Goal: Book appointment/travel/reservation

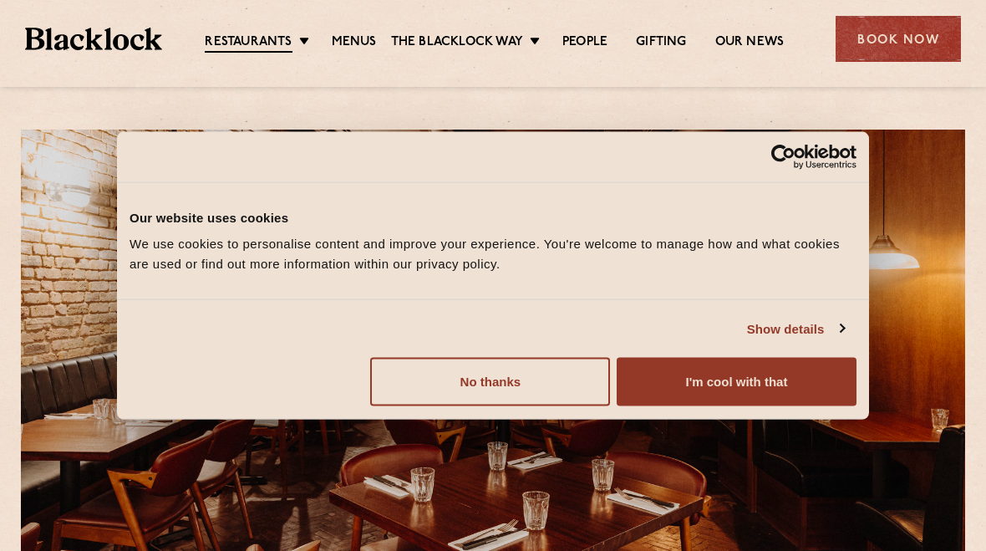
click at [664, 377] on button "I'm cool with that" at bounding box center [737, 382] width 240 height 48
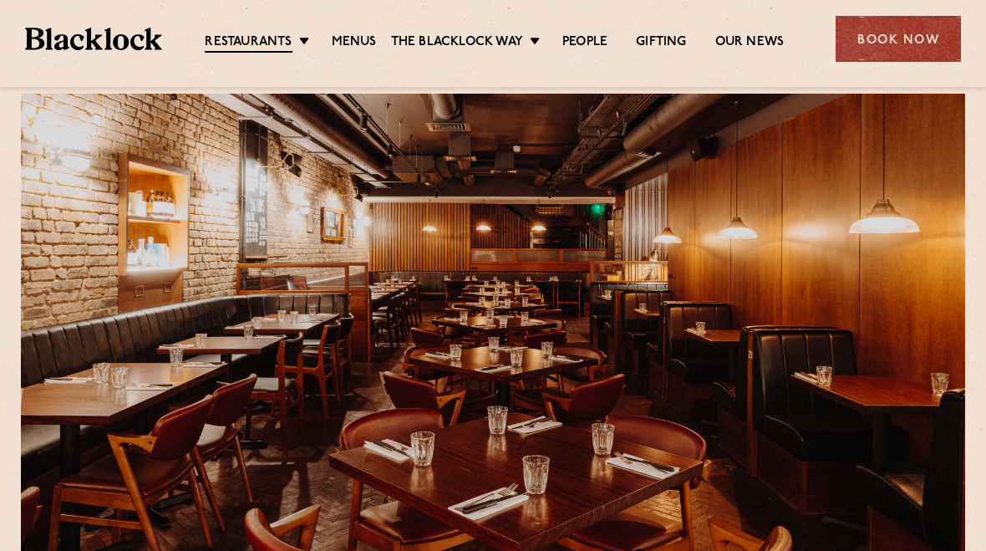
scroll to position [35, 0]
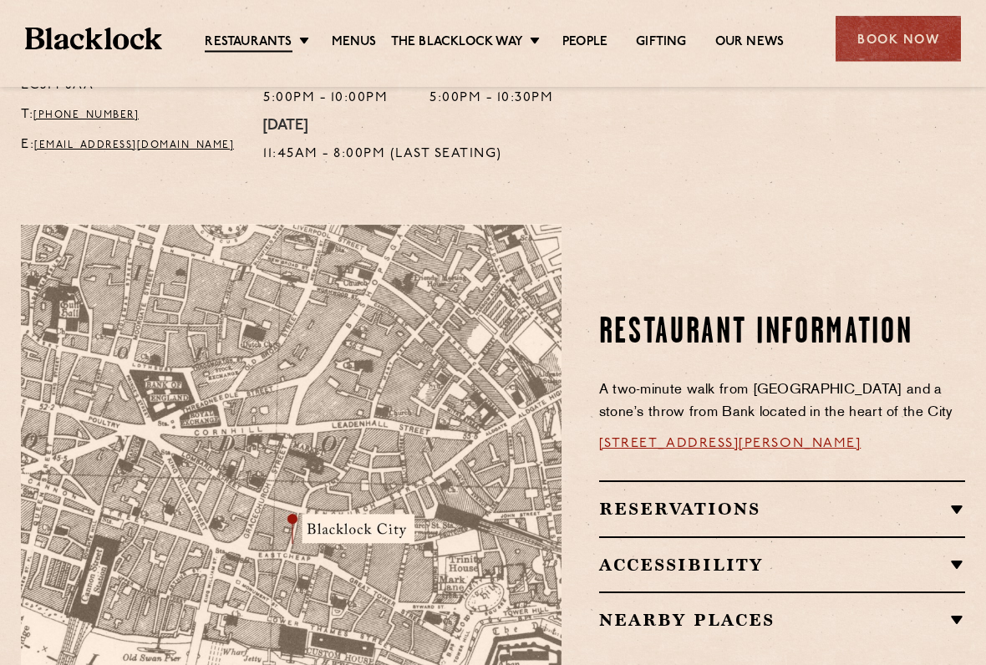
scroll to position [791, 0]
click at [730, 499] on h2 "Reservations" at bounding box center [782, 509] width 366 height 20
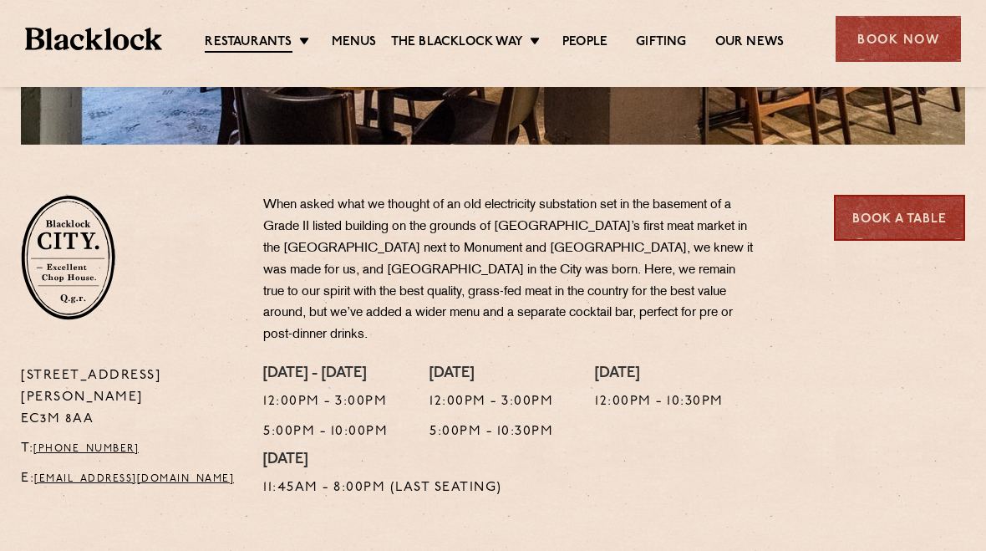
scroll to position [456, 0]
click at [929, 223] on link "Book a Table" at bounding box center [899, 219] width 131 height 46
click at [907, 222] on link "Book a Table" at bounding box center [899, 219] width 131 height 46
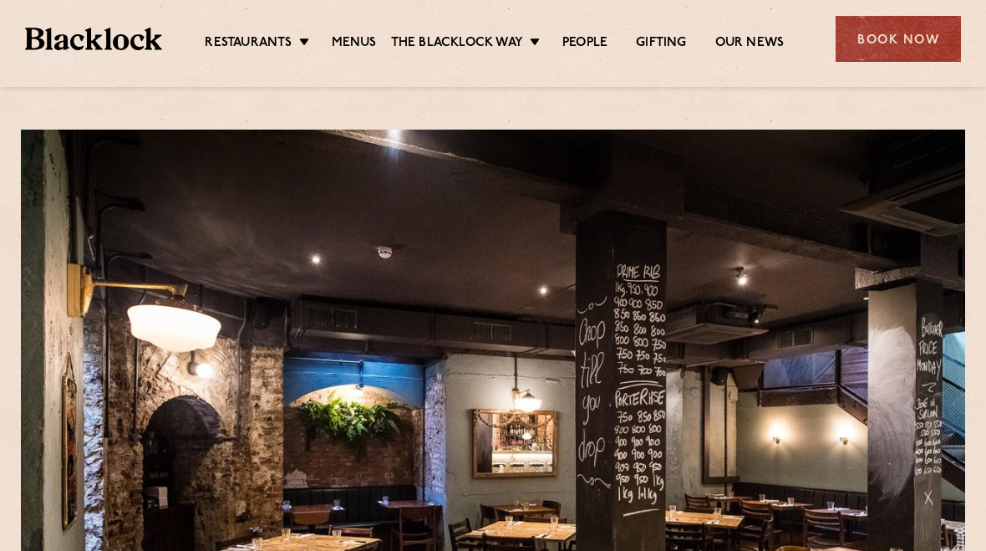
click at [357, 36] on link "Menus" at bounding box center [354, 43] width 45 height 17
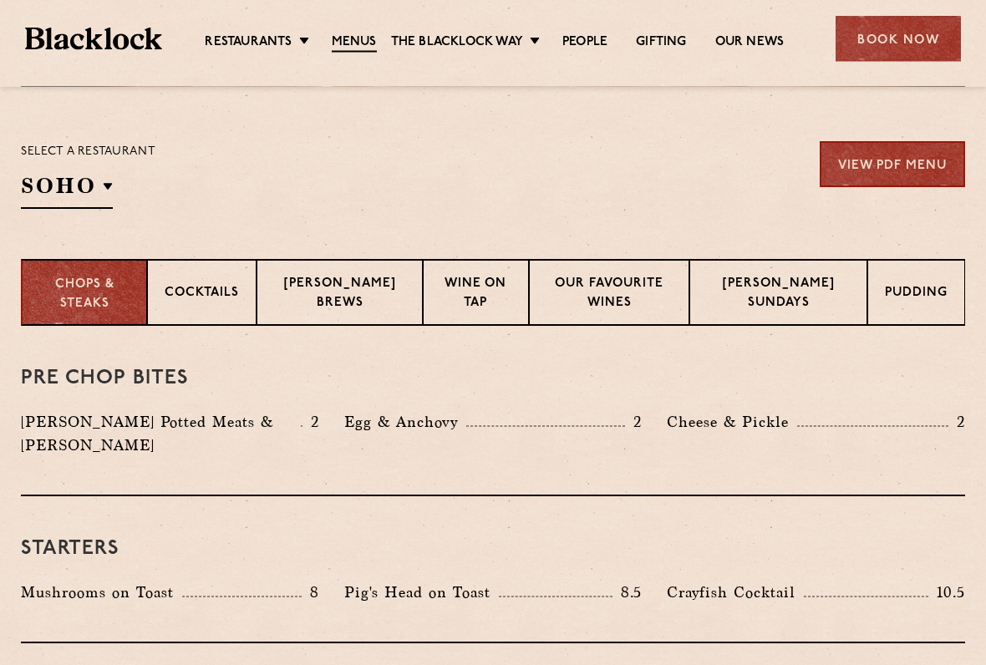
scroll to position [516, 0]
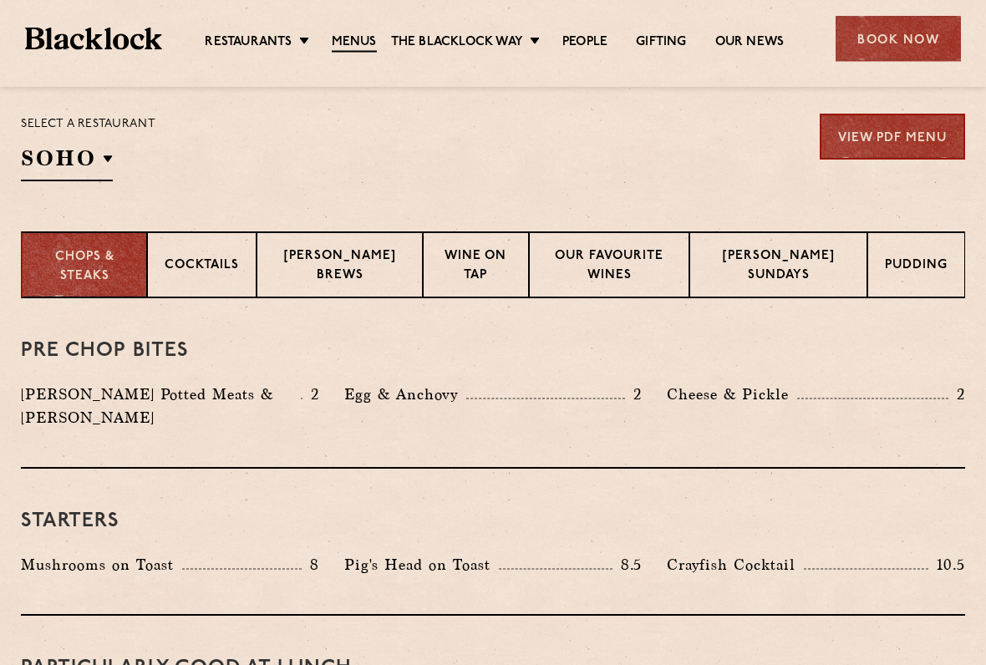
click at [775, 550] on div "Starters Mushrooms on Toast 8 Pig's Head on Toast 8.5 Crayfish Cocktail 10.5" at bounding box center [493, 543] width 944 height 147
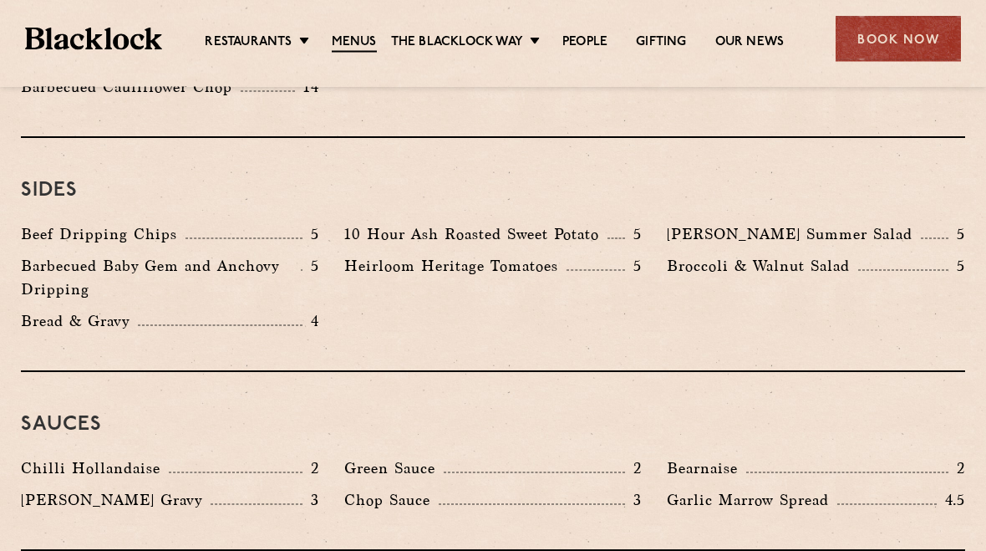
scroll to position [2504, 0]
